Goal: Navigation & Orientation: Find specific page/section

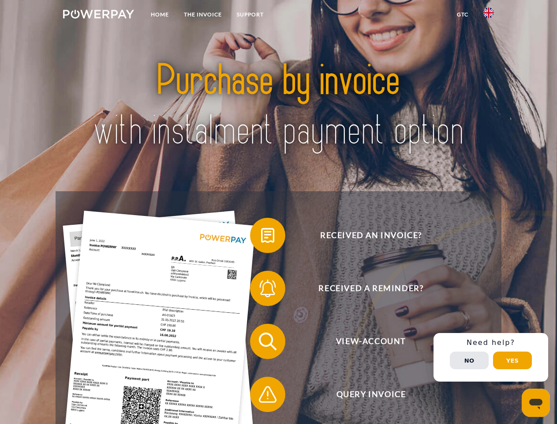
click at [98, 15] on img at bounding box center [98, 14] width 71 height 9
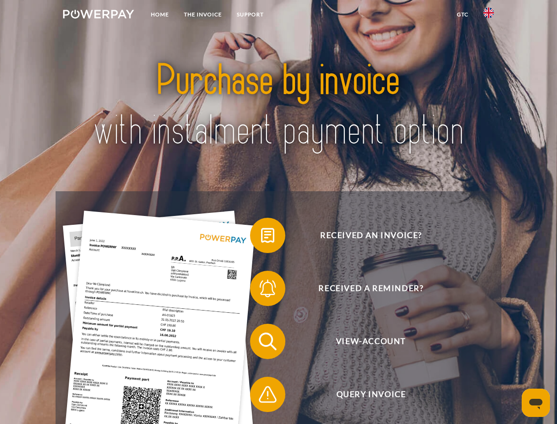
click at [489, 15] on img at bounding box center [489, 13] width 11 height 11
click at [463, 15] on link "GTC" at bounding box center [463, 15] width 26 height 16
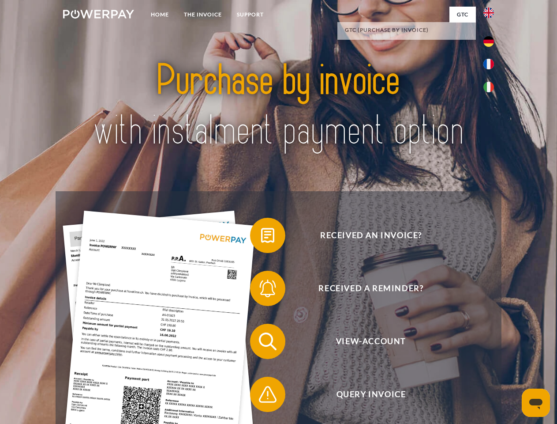
click at [261, 237] on span at bounding box center [255, 235] width 44 height 44
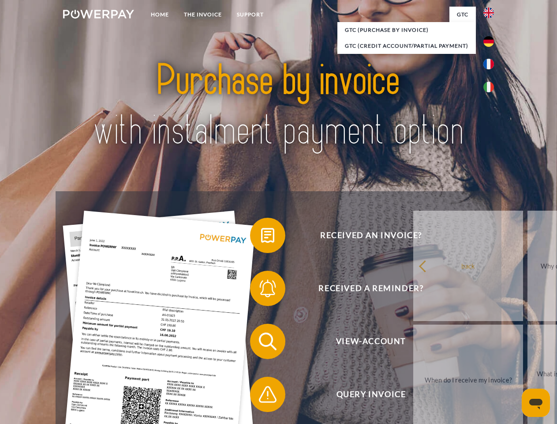
click at [414, 290] on link "back" at bounding box center [469, 266] width 110 height 110
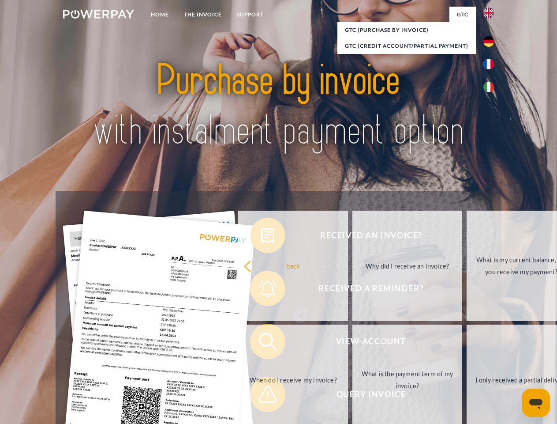
click at [261, 343] on span at bounding box center [255, 341] width 44 height 44
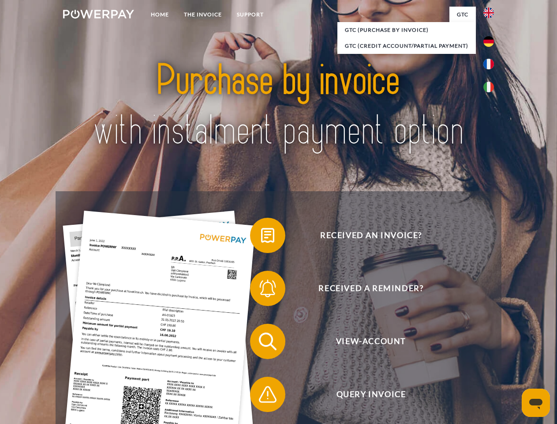
click at [261, 396] on span at bounding box center [255, 394] width 44 height 44
click at [491, 357] on div "Received an invoice? Received a reminder? View-Account Query Invoice" at bounding box center [279, 367] width 446 height 353
click at [470, 359] on span "View-Account" at bounding box center [371, 341] width 216 height 35
click at [513, 360] on header "Home THE INVOICE Support" at bounding box center [278, 305] width 557 height 610
